Goal: Navigation & Orientation: Find specific page/section

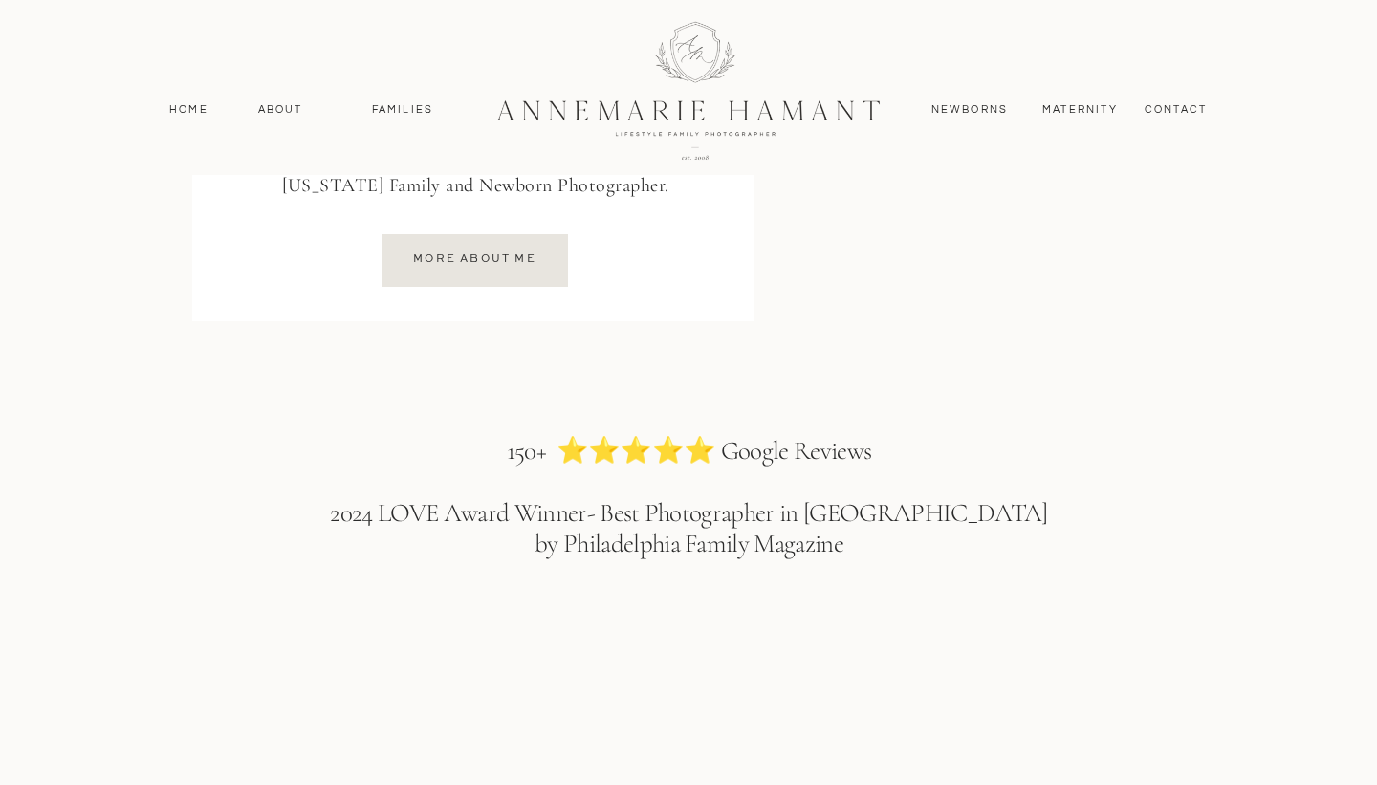
scroll to position [2628, 0]
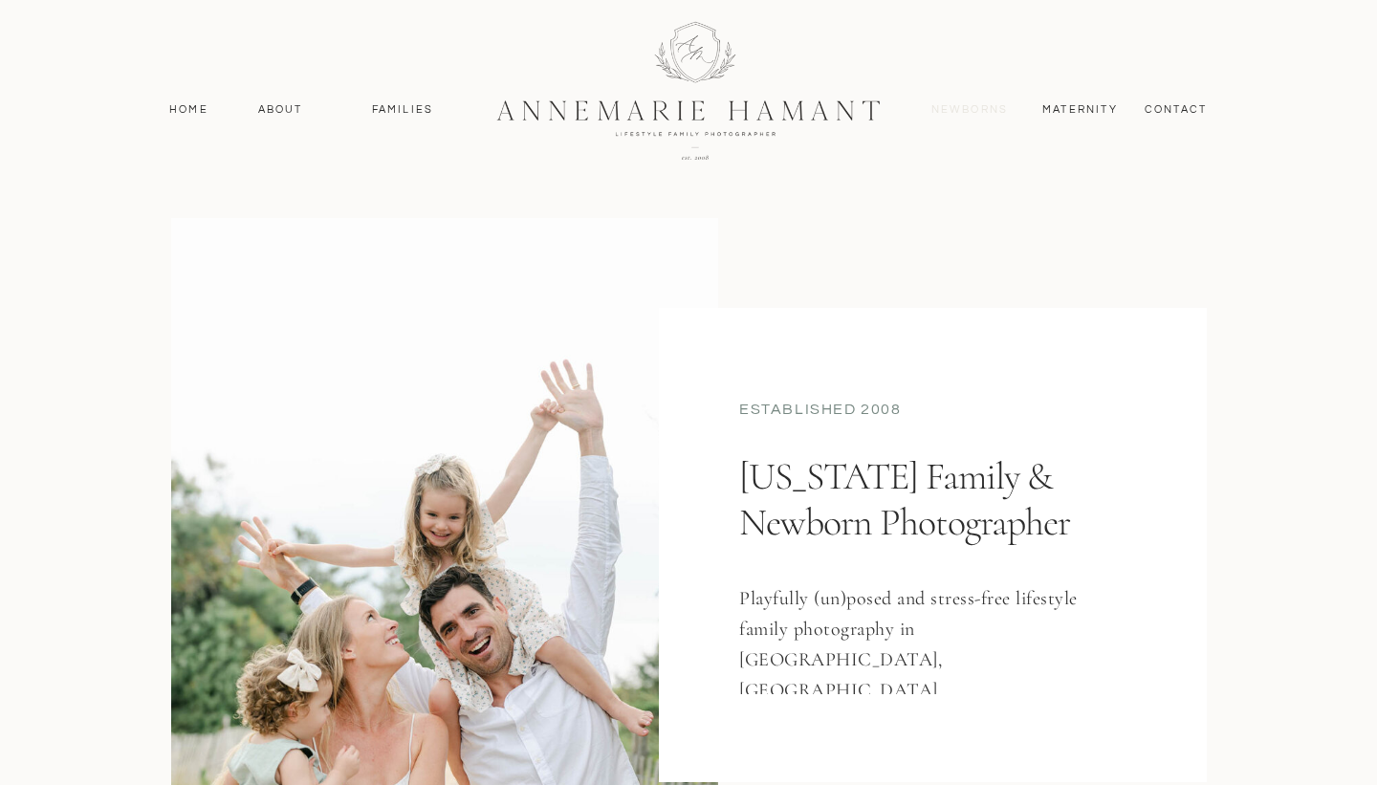
click at [965, 109] on nav "Newborns" at bounding box center [970, 109] width 92 height 17
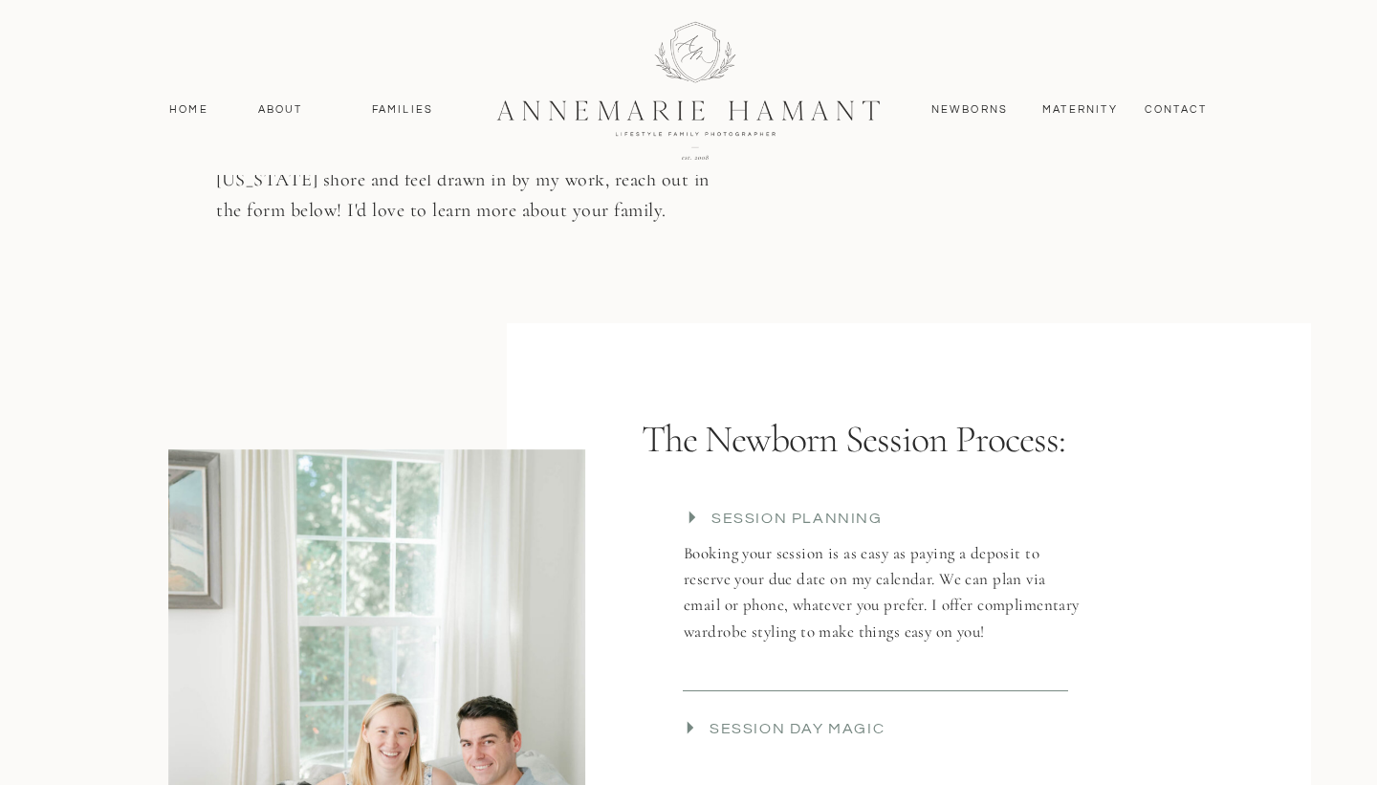
scroll to position [2971, 0]
